Goal: Browse casually

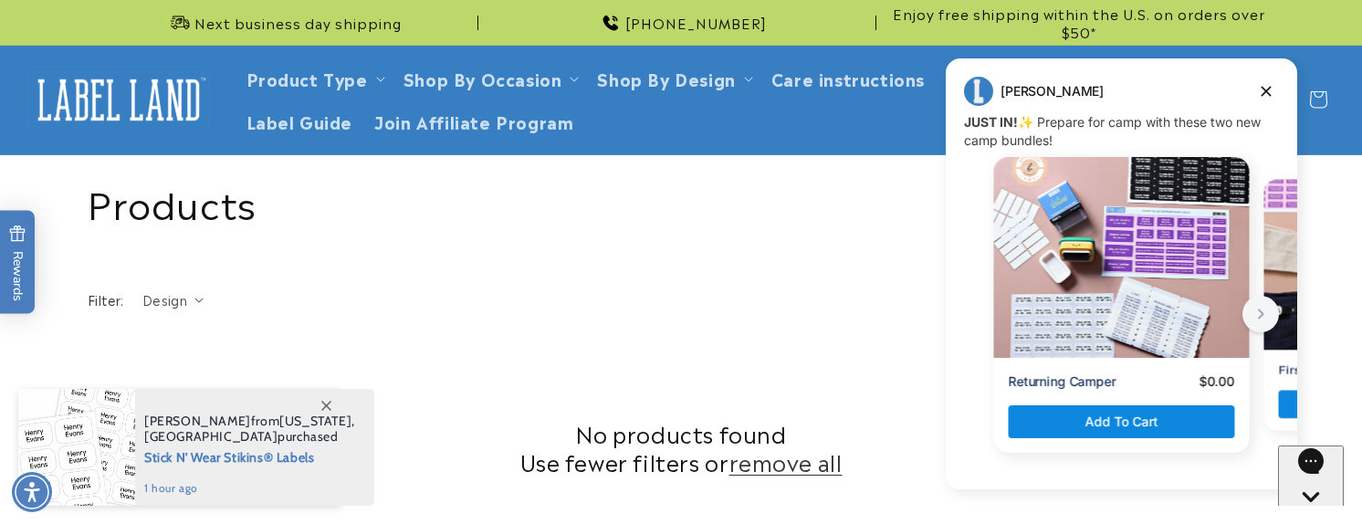
scroll to position [843, 0]
